Goal: Navigation & Orientation: Find specific page/section

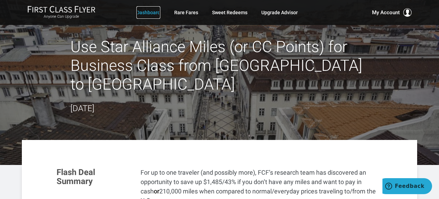
click at [154, 10] on link "Dashboard" at bounding box center [149, 12] width 24 height 13
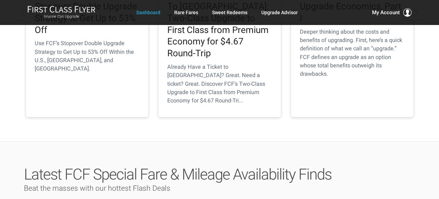
scroll to position [208, 0]
